Goal: Information Seeking & Learning: Learn about a topic

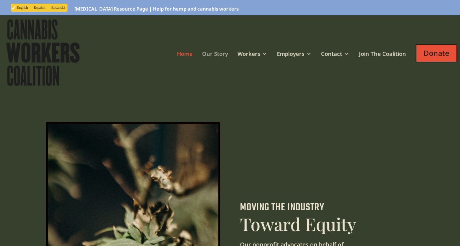
click at [214, 58] on link "Our Story" at bounding box center [215, 63] width 26 height 24
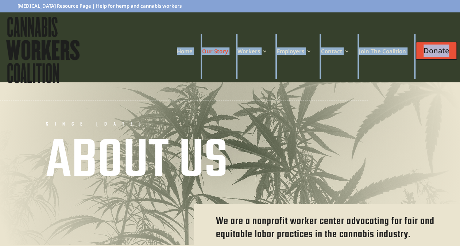
drag, startPoint x: 460, startPoint y: 27, endPoint x: 465, endPoint y: 49, distance: 22.9
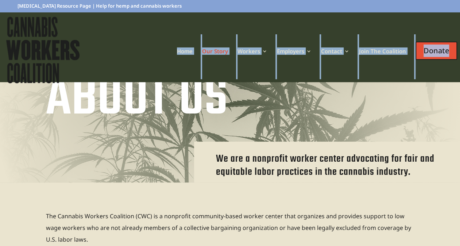
scroll to position [27, 0]
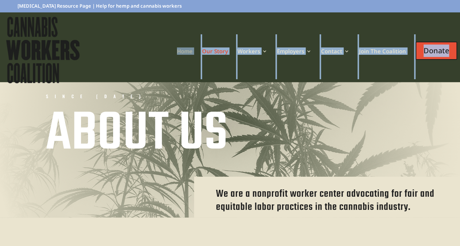
click at [183, 50] on link "Home" at bounding box center [185, 61] width 16 height 24
